Goal: Task Accomplishment & Management: Complete application form

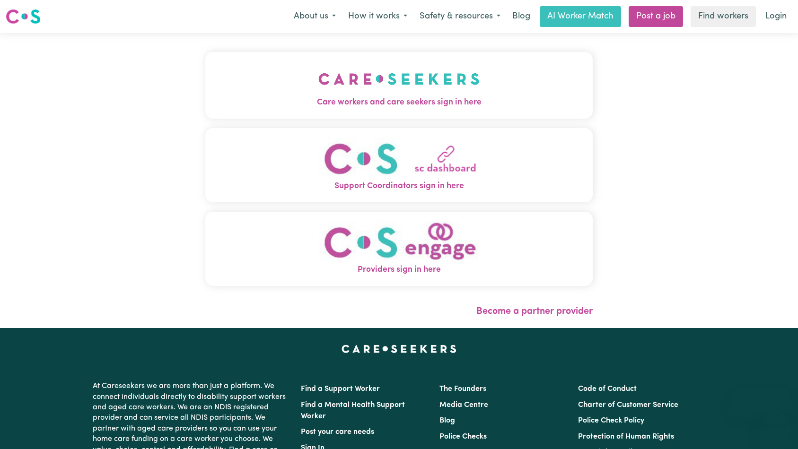
click at [328, 105] on span "Care workers and care seekers sign in here" at bounding box center [399, 103] width 388 height 12
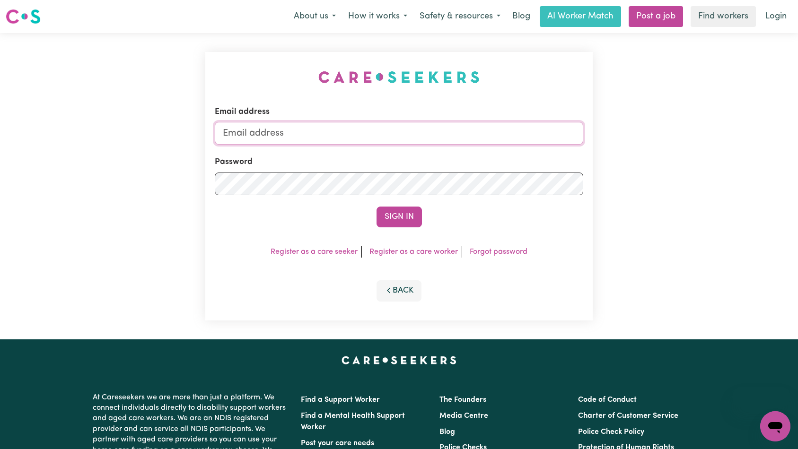
click at [363, 142] on input "Email address" at bounding box center [399, 133] width 369 height 23
drag, startPoint x: 272, startPoint y: 134, endPoint x: 306, endPoint y: 137, distance: 34.1
click at [306, 137] on input "superuser~ v" at bounding box center [399, 133] width 369 height 23
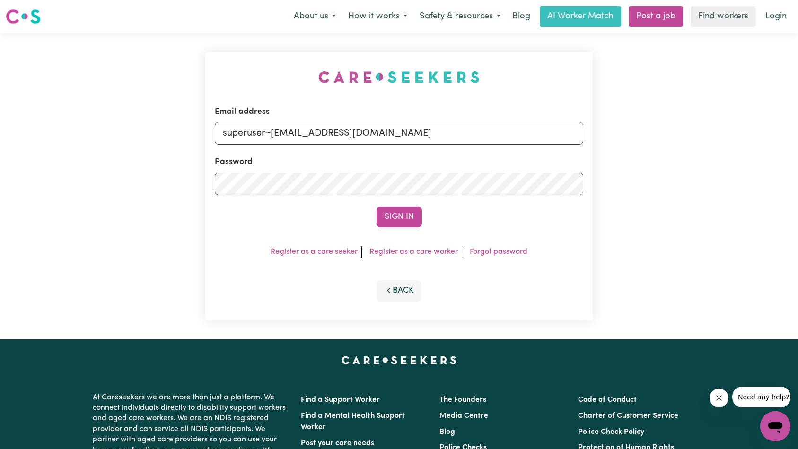
type input "superuser~[EMAIL_ADDRESS][DOMAIN_NAME]"
click at [389, 210] on button "Sign In" at bounding box center [399, 217] width 45 height 21
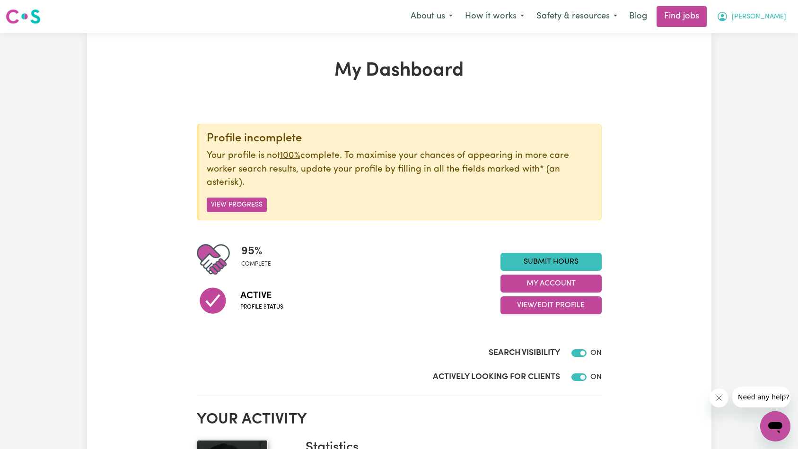
click at [768, 18] on span "[PERSON_NAME]" at bounding box center [759, 17] width 54 height 10
click at [756, 38] on link "My Account" at bounding box center [754, 37] width 75 height 18
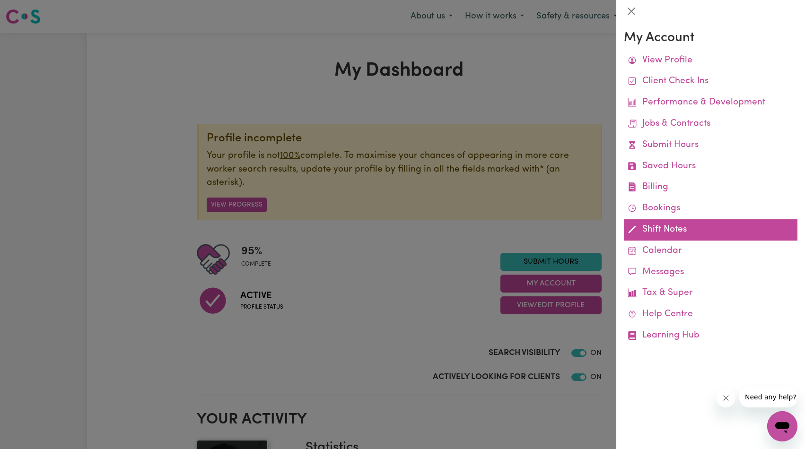
click at [658, 229] on link "Shift Notes" at bounding box center [711, 230] width 174 height 21
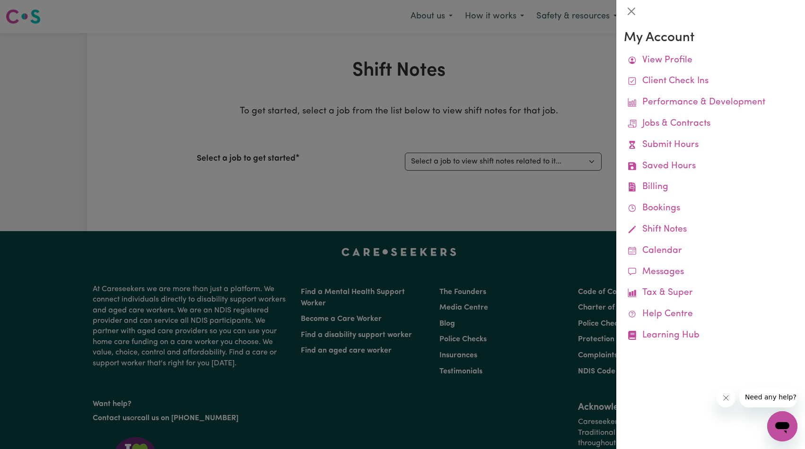
click at [443, 148] on div at bounding box center [402, 224] width 805 height 449
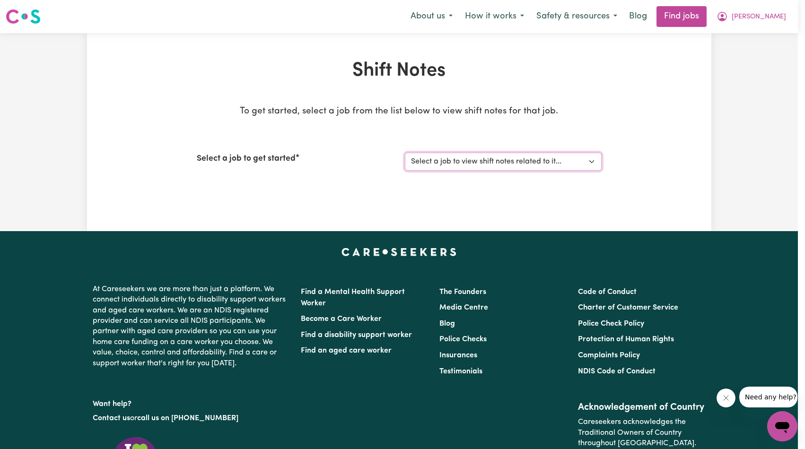
click at [434, 165] on select "Select a job to view shift notes related to it... [Eve] Work with [PERSON_NAME]…" at bounding box center [503, 162] width 197 height 18
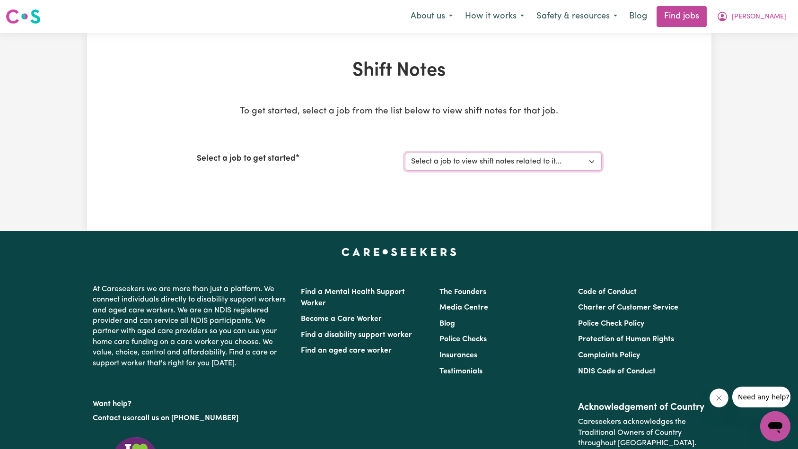
click at [531, 162] on select "Select a job to view shift notes related to it... [Eve] Work with [PERSON_NAME]…" at bounding box center [503, 162] width 197 height 18
select select "14823"
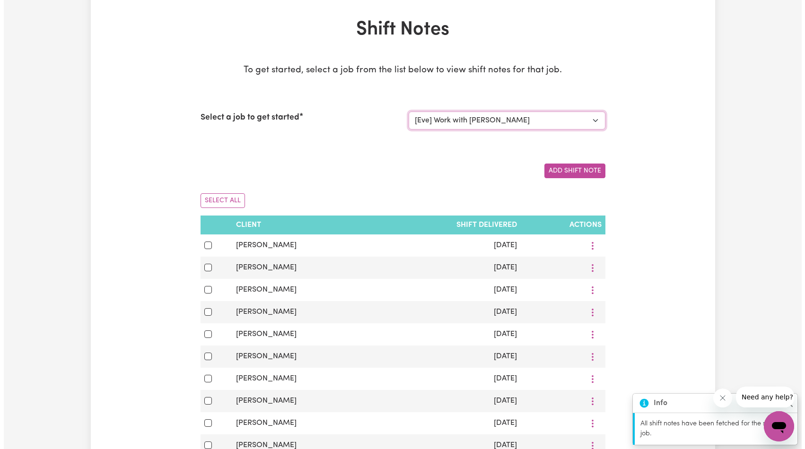
scroll to position [47, 0]
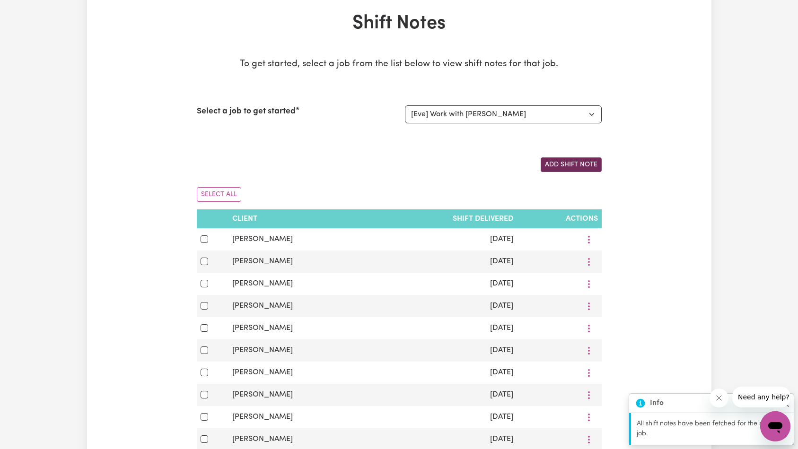
click at [579, 167] on button "Add Shift Note" at bounding box center [571, 165] width 61 height 15
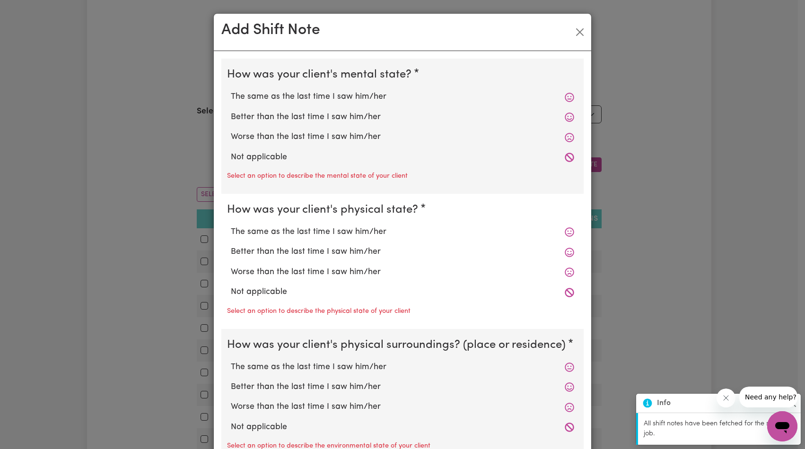
click at [263, 162] on label "Not applicable" at bounding box center [402, 157] width 343 height 12
click at [231, 151] on input "Not applicable" at bounding box center [230, 151] width 0 height 0
radio input "true"
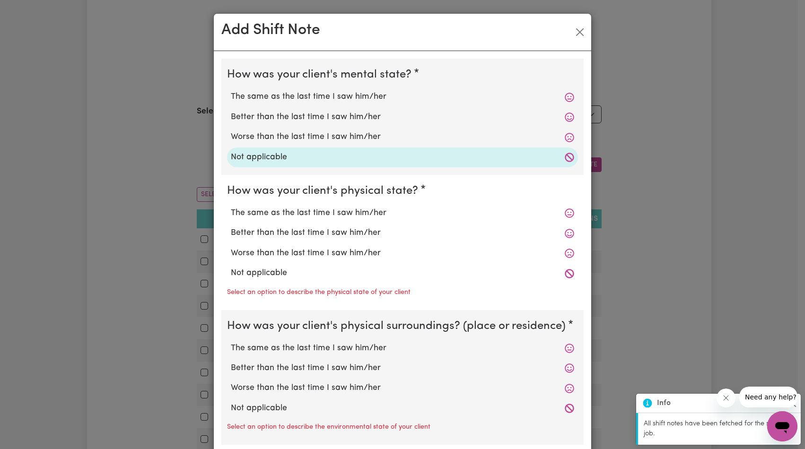
click at [262, 272] on label "Not applicable" at bounding box center [402, 273] width 343 height 12
click at [231, 267] on input "Not applicable" at bounding box center [230, 267] width 0 height 0
radio input "true"
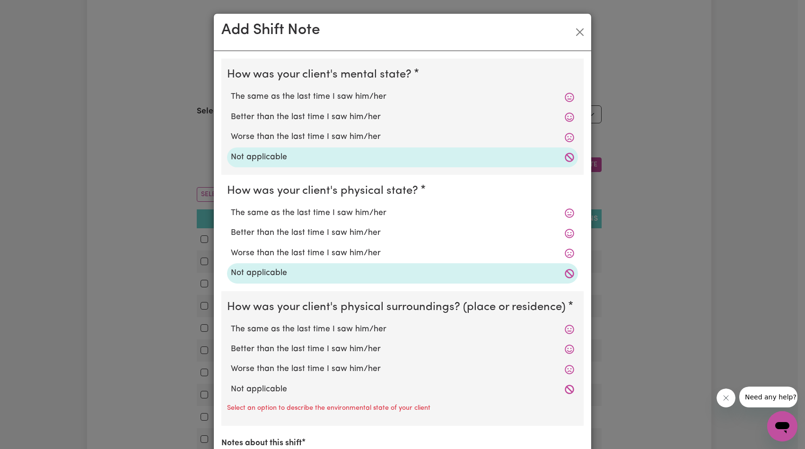
scroll to position [115, 0]
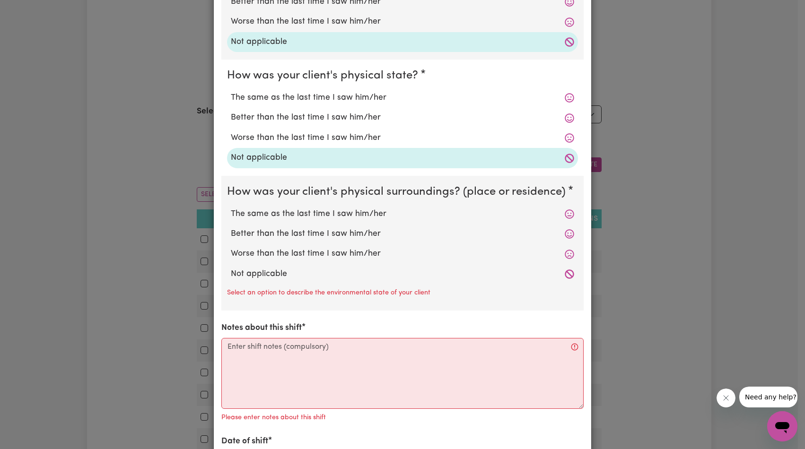
click at [262, 273] on label "Not applicable" at bounding box center [402, 274] width 343 height 12
click at [231, 268] on input "Not applicable" at bounding box center [230, 268] width 0 height 0
radio input "true"
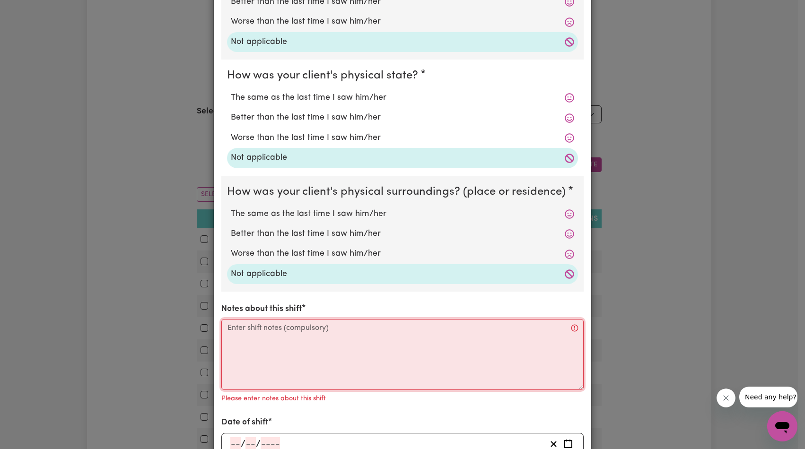
click at [274, 337] on textarea "Notes about this shift" at bounding box center [402, 354] width 362 height 71
paste textarea "[PERSON_NAME] was getting ready for the day when I arrived. I put some dishes a…"
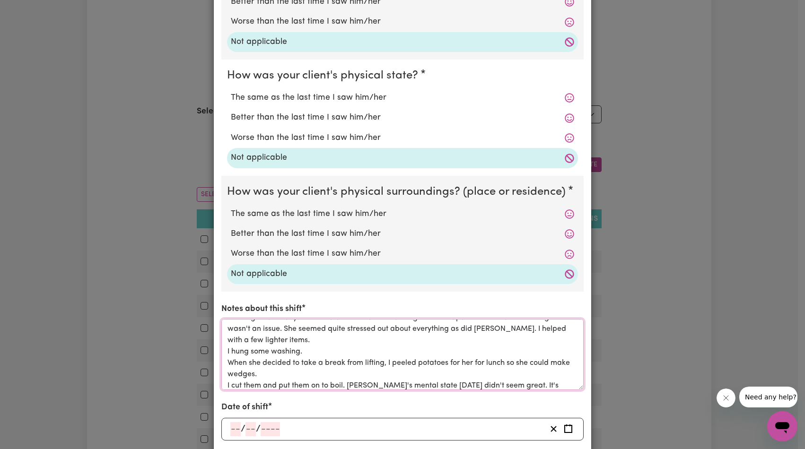
scroll to position [210, 0]
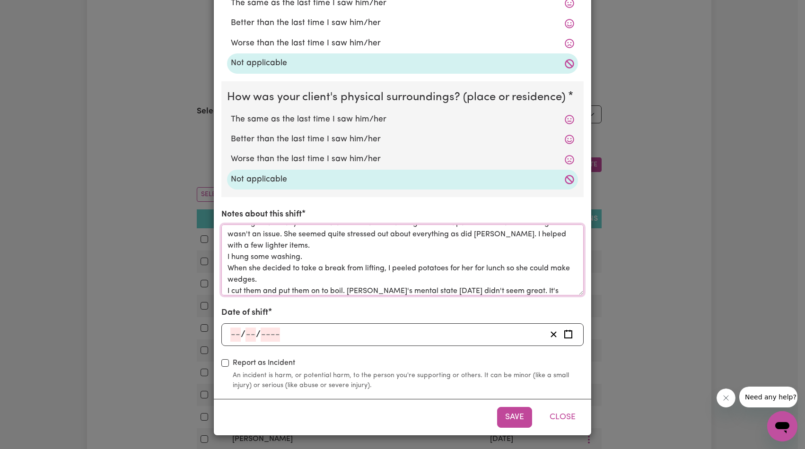
type textarea "[PERSON_NAME] was getting ready for the day when I arrived. I put some dishes a…"
click at [266, 333] on input "number" at bounding box center [270, 335] width 19 height 14
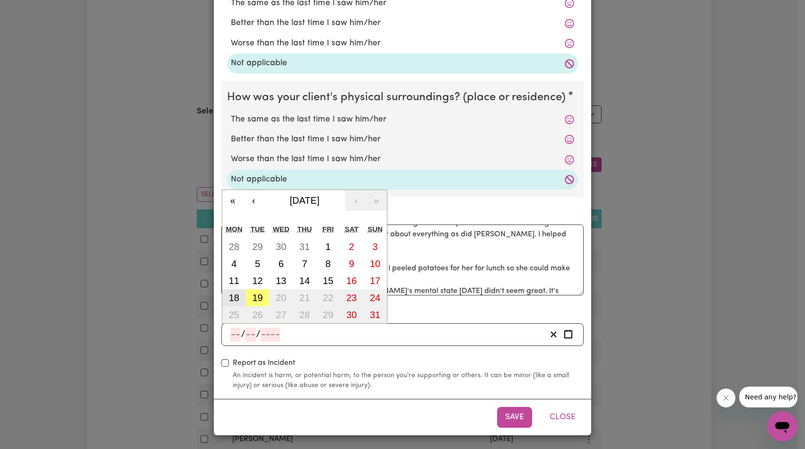
click at [233, 297] on abbr "18" at bounding box center [234, 298] width 10 height 10
type input "[DATE]"
type input "18"
type input "8"
type input "2025"
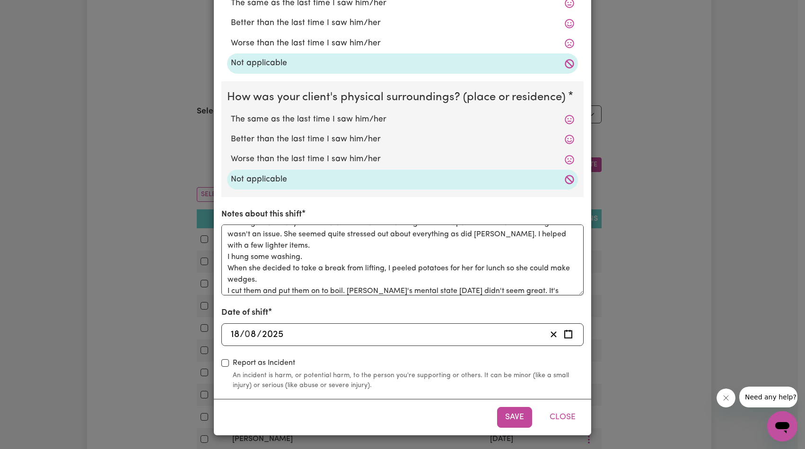
drag, startPoint x: 502, startPoint y: 415, endPoint x: 504, endPoint y: 390, distance: 25.7
click at [502, 415] on button "Save" at bounding box center [514, 417] width 35 height 21
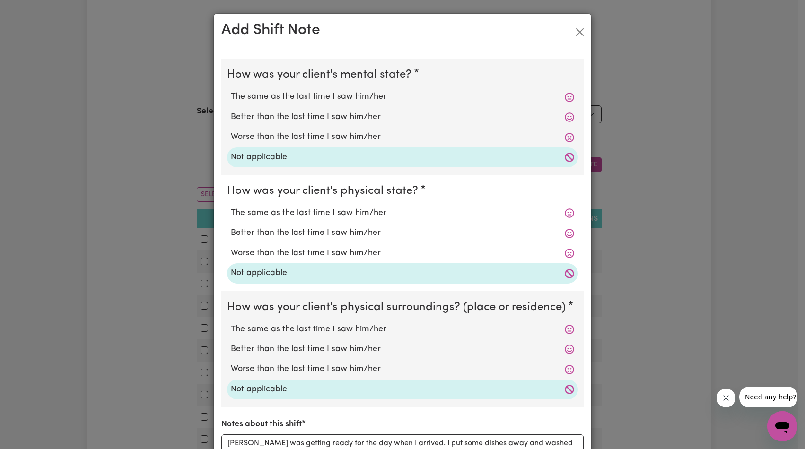
scroll to position [259, 0]
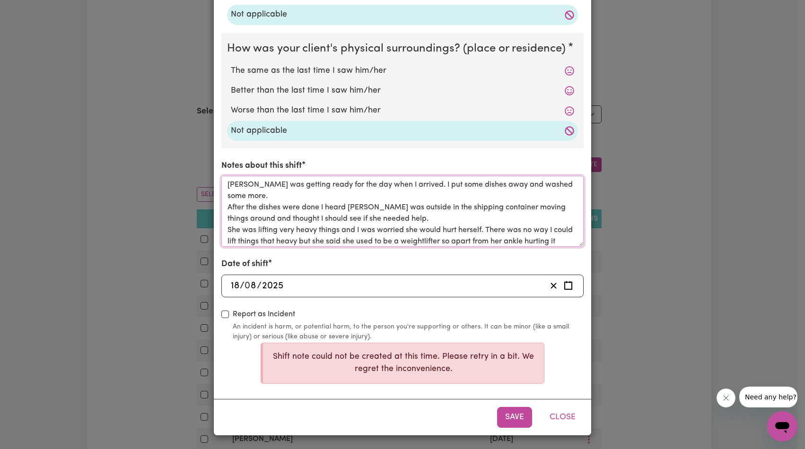
click at [441, 208] on textarea "[PERSON_NAME] was getting ready for the day when I arrived. I put some dishes a…" at bounding box center [402, 211] width 362 height 71
paste textarea "After the dishes were done I heard [PERSON_NAME] was outside in the shipping co…"
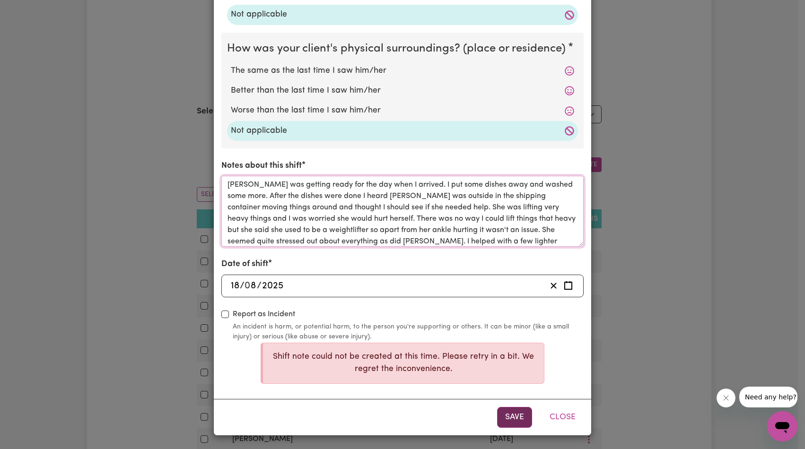
scroll to position [33, 0]
type textarea "[PERSON_NAME] was getting ready for the day when I arrived. I put some dishes a…"
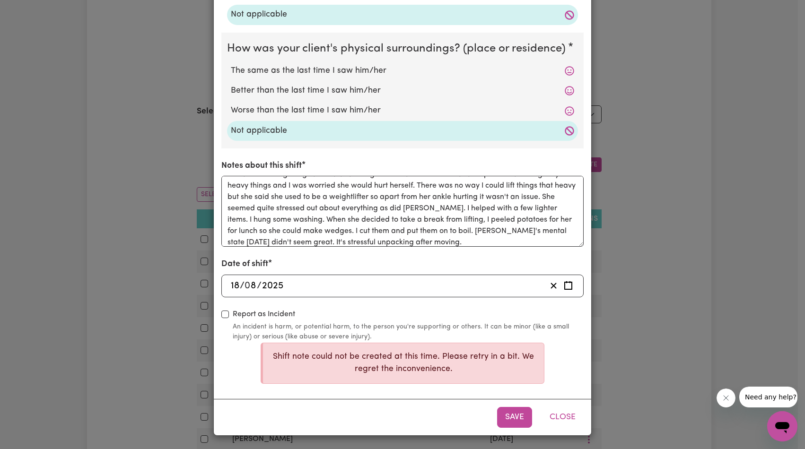
click at [511, 415] on button "Save" at bounding box center [514, 417] width 35 height 21
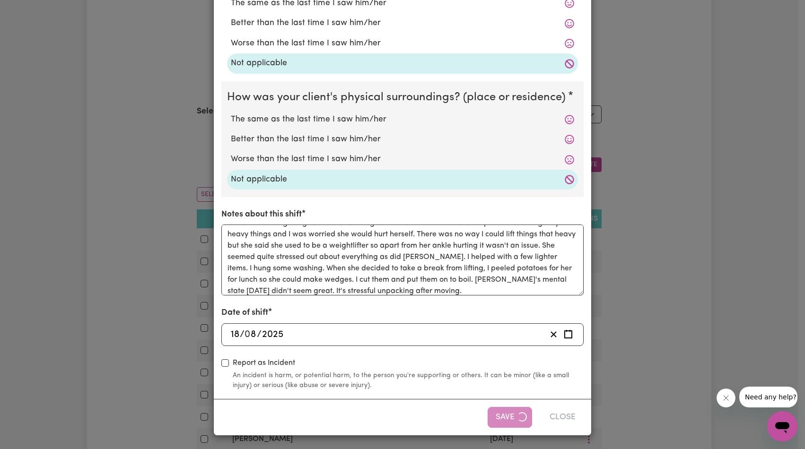
scroll to position [259, 0]
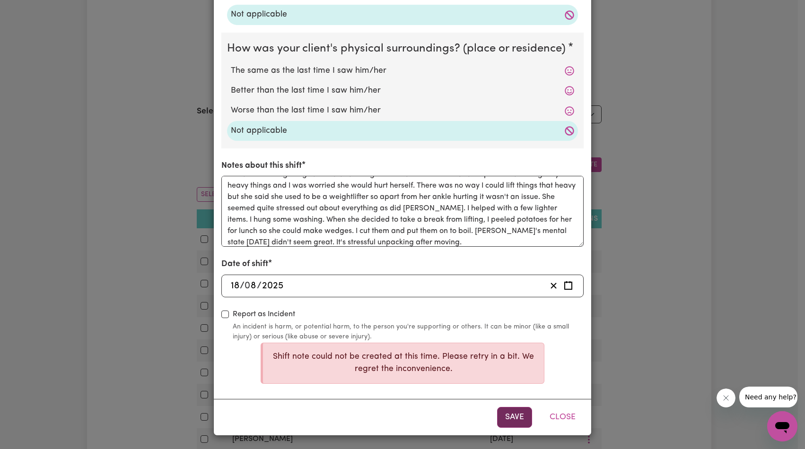
click at [503, 422] on button "Save" at bounding box center [514, 417] width 35 height 21
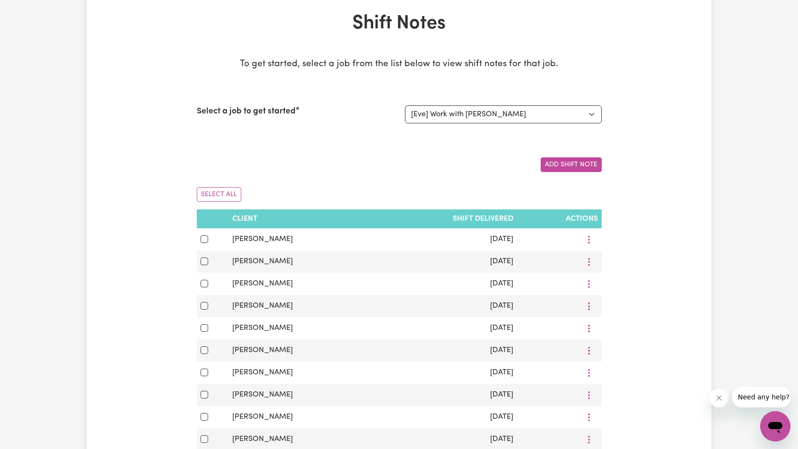
scroll to position [0, 0]
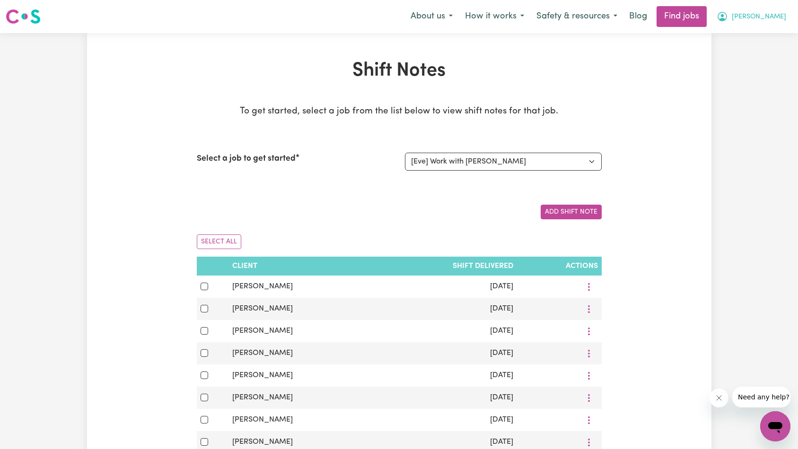
click at [766, 18] on span "[PERSON_NAME]" at bounding box center [759, 17] width 54 height 10
click at [761, 68] on link "Logout" at bounding box center [754, 72] width 75 height 18
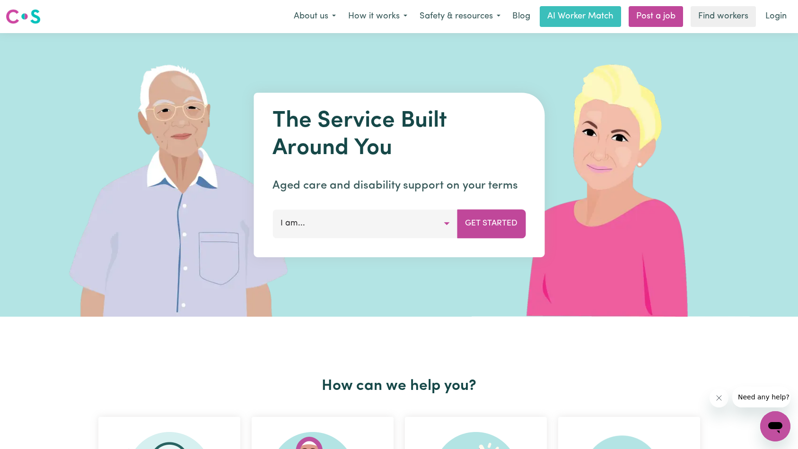
click at [776, 20] on link "Login" at bounding box center [776, 16] width 33 height 21
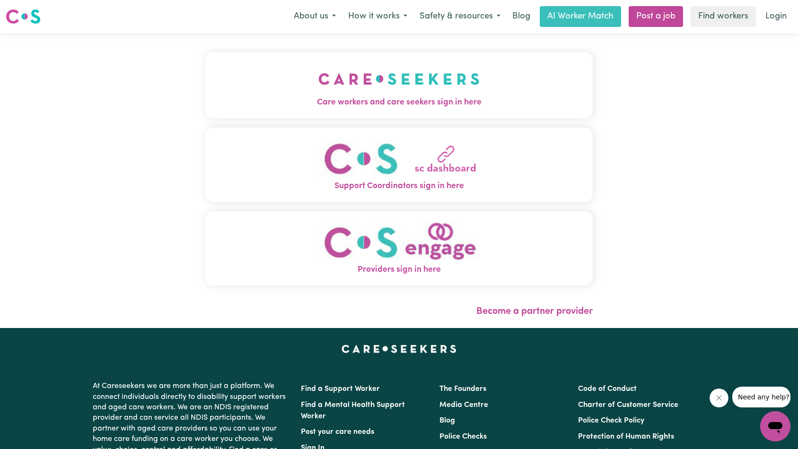
click at [318, 89] on img "Care workers and care seekers sign in here" at bounding box center [398, 79] width 161 height 35
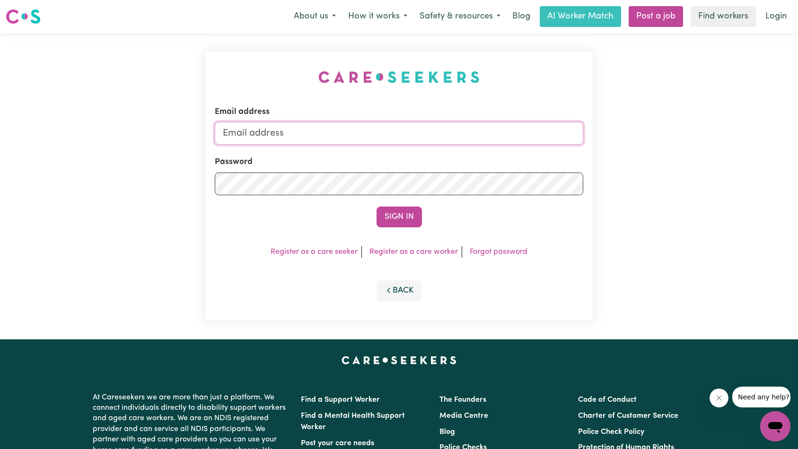
click at [380, 139] on input "Email address" at bounding box center [399, 133] width 369 height 23
type input "[EMAIL_ADDRESS][DOMAIN_NAME]"
click at [382, 210] on button "Sign In" at bounding box center [399, 217] width 45 height 21
